Goal: Information Seeking & Learning: Learn about a topic

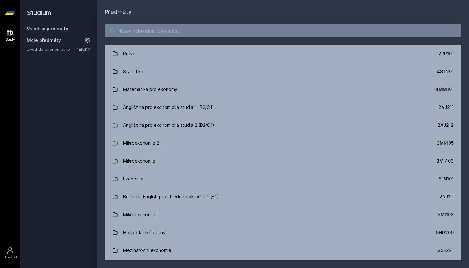
click at [189, 31] on input "search" at bounding box center [283, 30] width 357 height 13
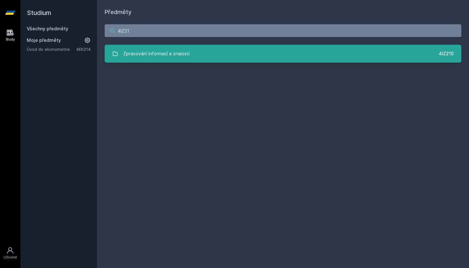
type input "4IZ21"
click at [207, 51] on link "Zpracování informací a znalostí 4IZ210" at bounding box center [283, 54] width 357 height 18
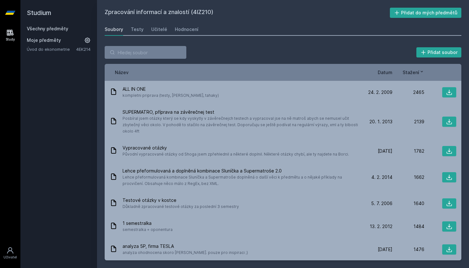
click at [390, 71] on span "Datum" at bounding box center [385, 72] width 15 height 7
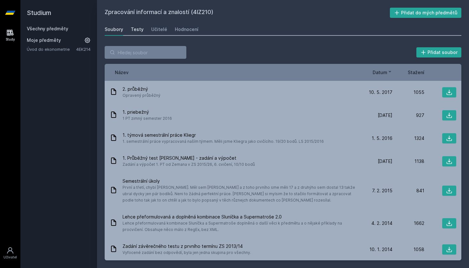
click at [139, 29] on div "Testy" at bounding box center [137, 29] width 13 height 6
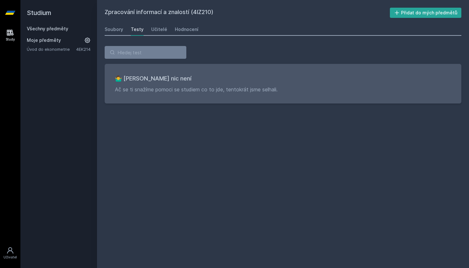
click at [166, 28] on div "Soubory Testy Učitelé Hodnocení" at bounding box center [283, 29] width 357 height 13
click at [158, 28] on div "Učitelé" at bounding box center [159, 29] width 16 height 6
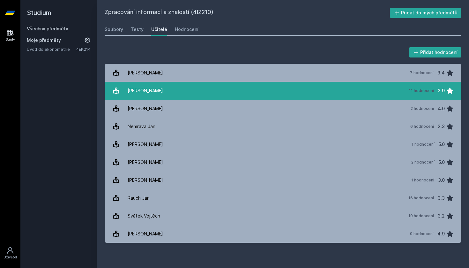
click at [162, 90] on link "[PERSON_NAME] 11 hodnocení 2.9" at bounding box center [283, 91] width 357 height 18
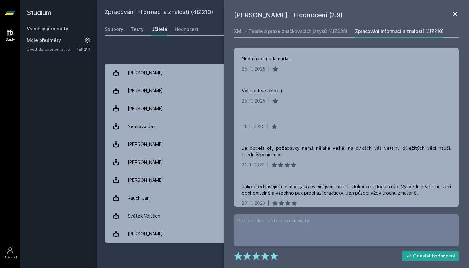
click at [455, 13] on icon at bounding box center [455, 14] width 8 height 8
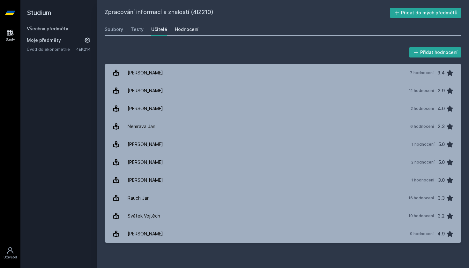
click at [184, 32] on div "Hodnocení" at bounding box center [187, 29] width 24 height 6
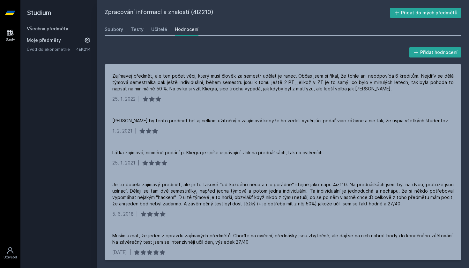
scroll to position [429, 0]
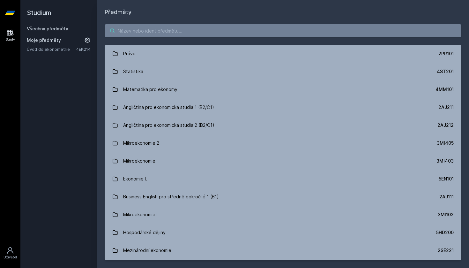
click at [237, 31] on input "search" at bounding box center [283, 30] width 357 height 13
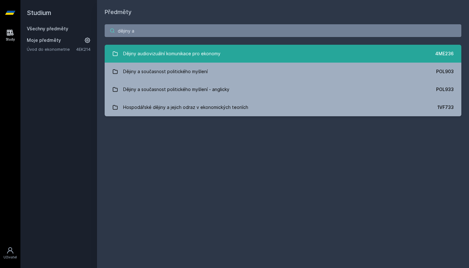
type input "dějiny a"
click at [238, 49] on link "Dějiny audiovizuální komunikace pro ekonomy 4ME236" at bounding box center [283, 54] width 357 height 18
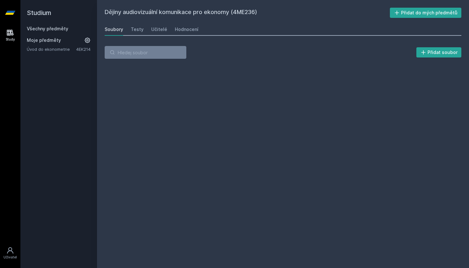
click at [147, 30] on div "Soubory Testy Učitelé Hodnocení" at bounding box center [283, 29] width 357 height 13
click at [155, 30] on div "Učitelé" at bounding box center [159, 29] width 16 height 6
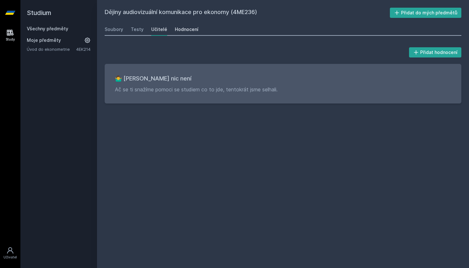
click at [180, 30] on div "Hodnocení" at bounding box center [187, 29] width 24 height 6
click at [67, 29] on div "Všechny předměty" at bounding box center [59, 29] width 64 height 6
click at [64, 29] on link "Všechny předměty" at bounding box center [48, 28] width 42 height 5
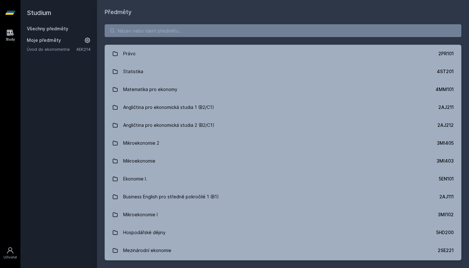
click at [134, 40] on div "Právo 2PR101 Statistika 4ST201 Matematika pro ekonomy 4MM101 Angličtina pro eko…" at bounding box center [283, 142] width 372 height 251
click at [134, 33] on input "search" at bounding box center [283, 30] width 357 height 13
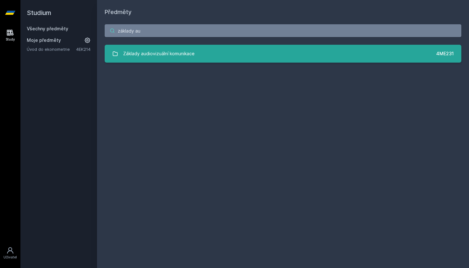
type input "základy au"
click at [148, 52] on div "Základy audiovizuální komunikace" at bounding box center [159, 53] width 72 height 13
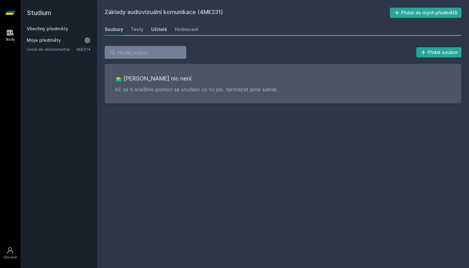
click at [158, 32] on div "Učitelé" at bounding box center [159, 29] width 16 height 6
